Goal: Task Accomplishment & Management: Manage account settings

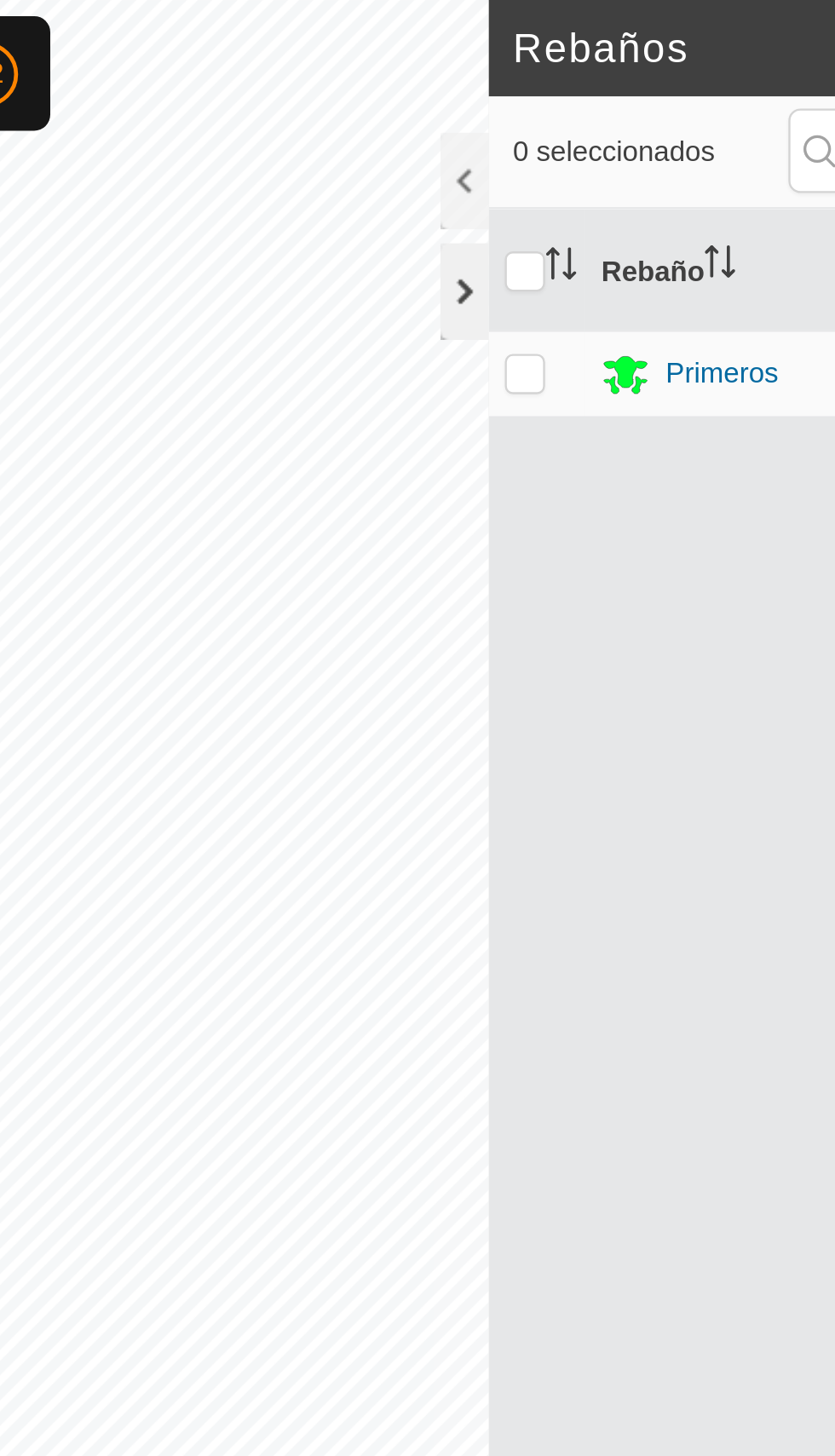
click at [384, 127] on div at bounding box center [382, 123] width 21 height 41
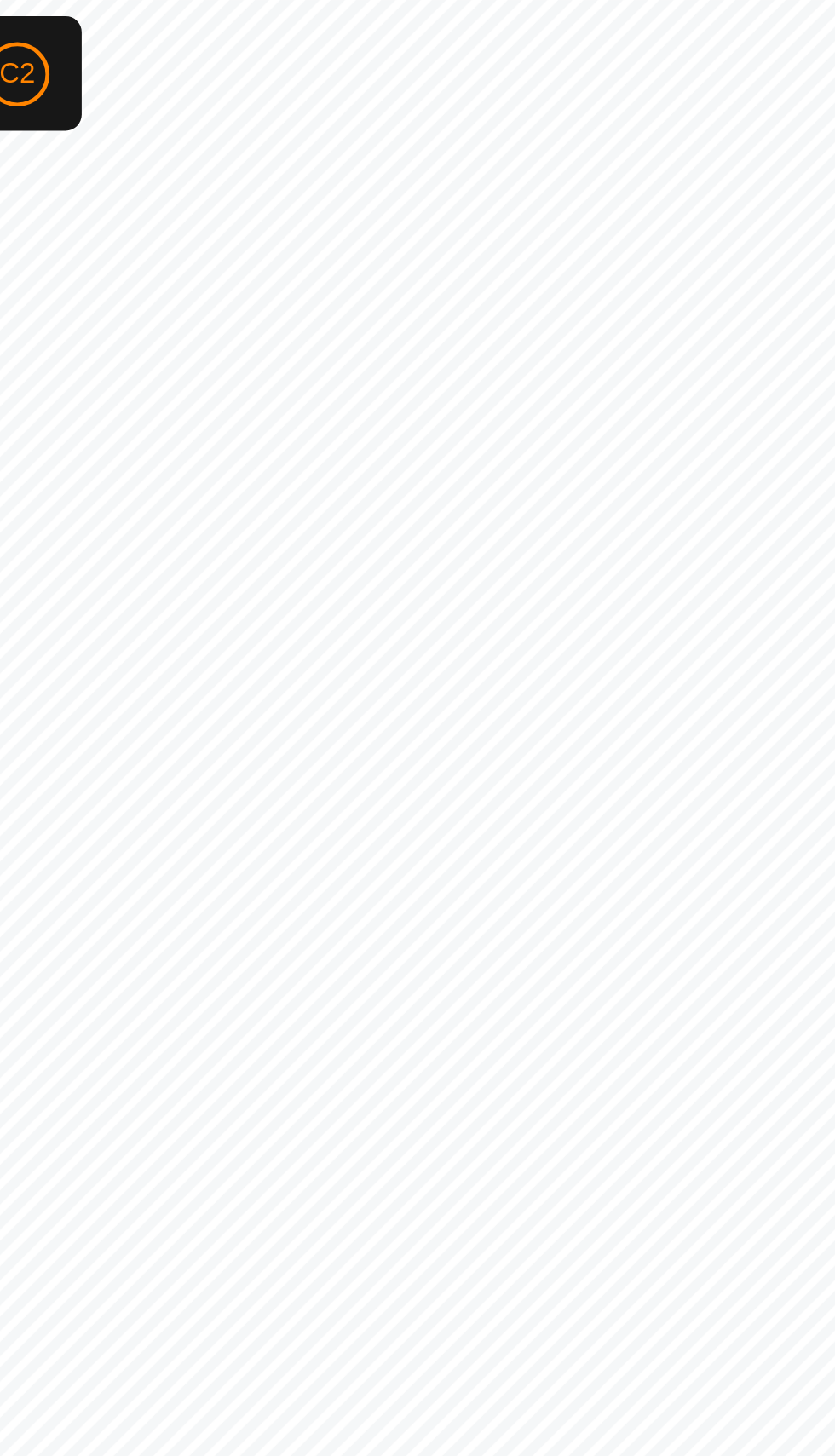
click at [191, 38] on div "C2" at bounding box center [178, 31] width 27 height 27
click at [747, 78] on div at bounding box center [757, 76] width 21 height 41
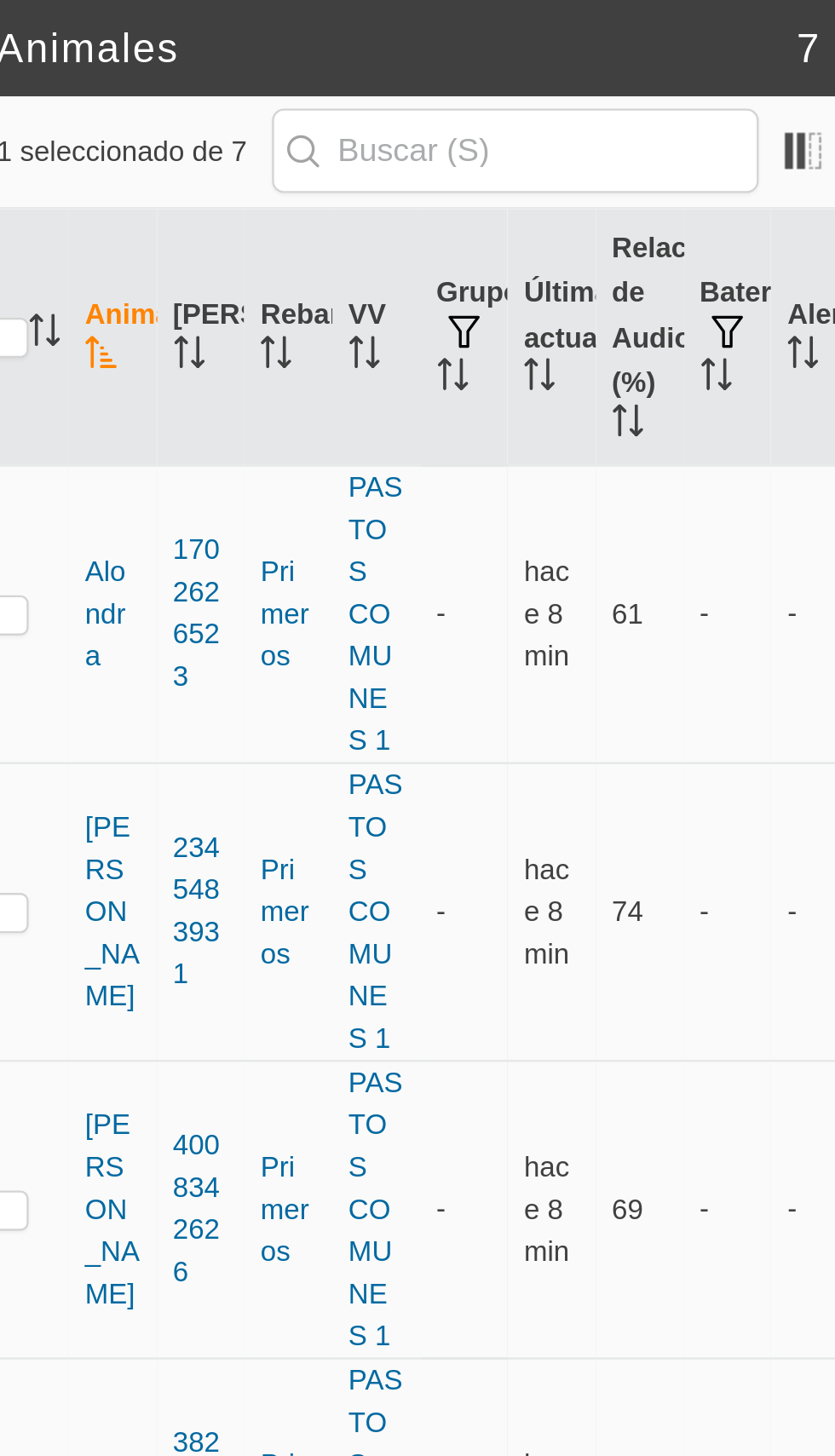
click at [746, 82] on div "1 seleccionado de 7" at bounding box center [579, 64] width 355 height 36
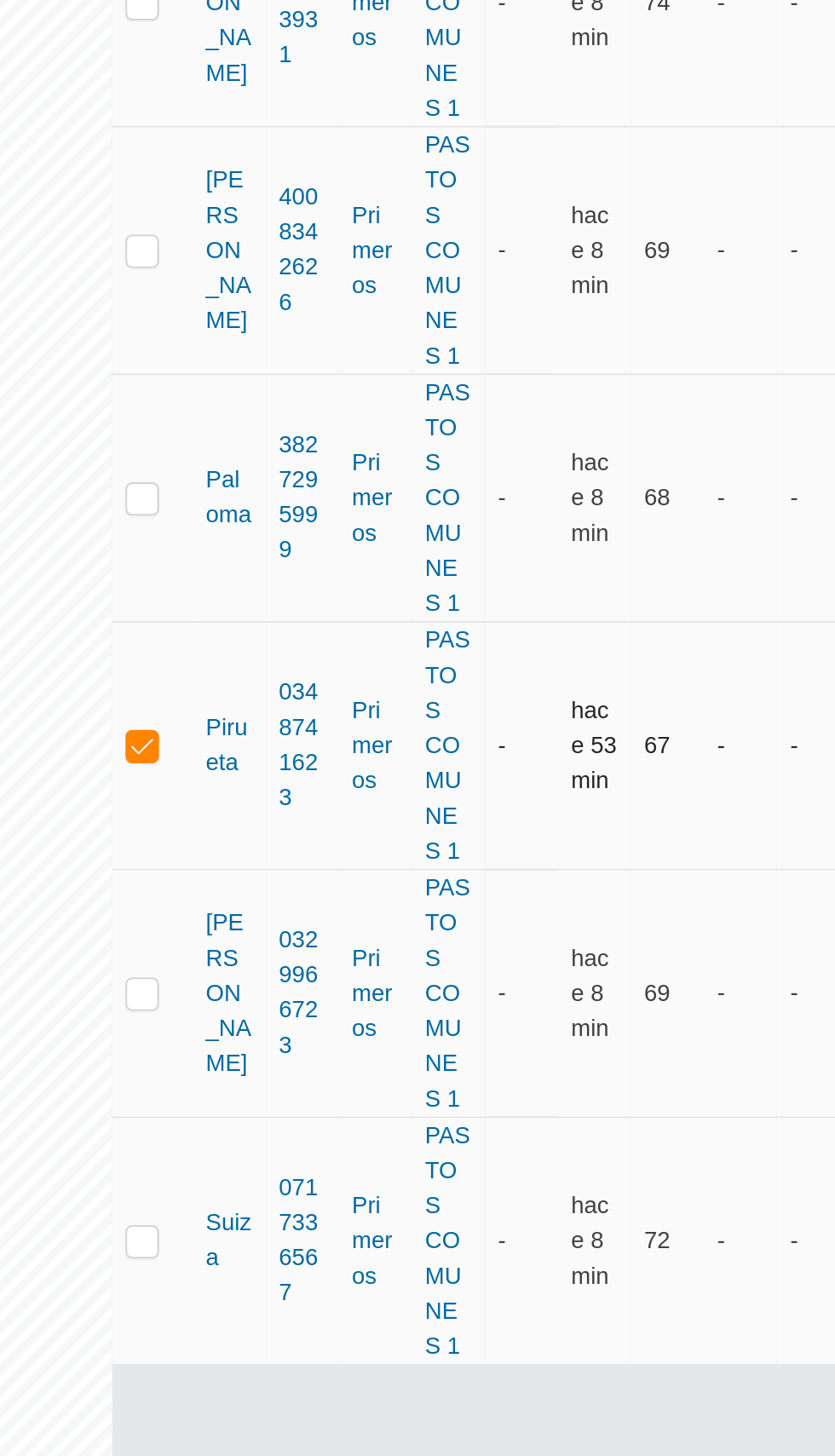
click at [401, 757] on p-checkbox at bounding box center [406, 764] width 17 height 13
checkbox input "false"
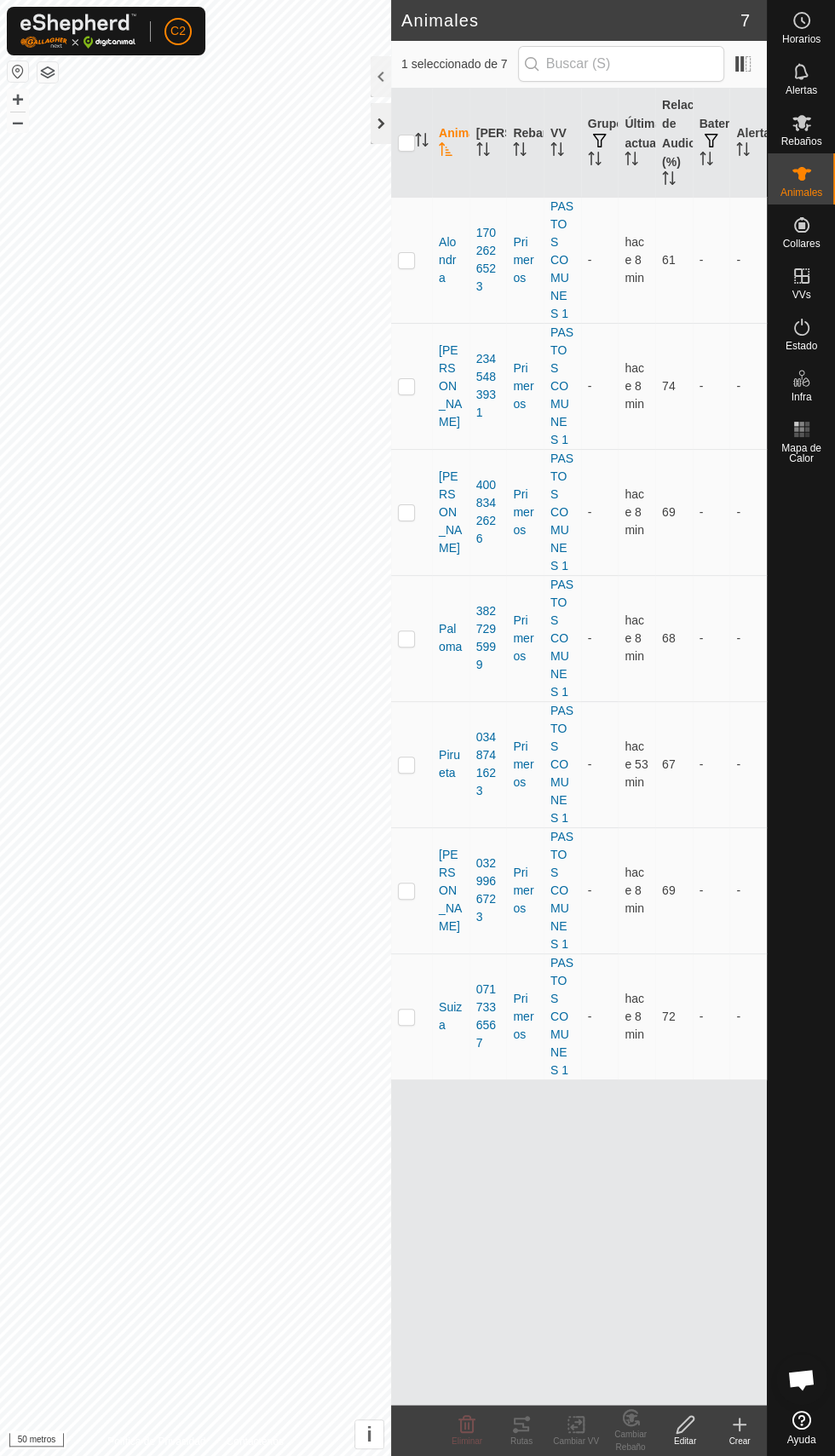
click at [383, 119] on div at bounding box center [382, 123] width 21 height 41
